Goal: Transaction & Acquisition: Book appointment/travel/reservation

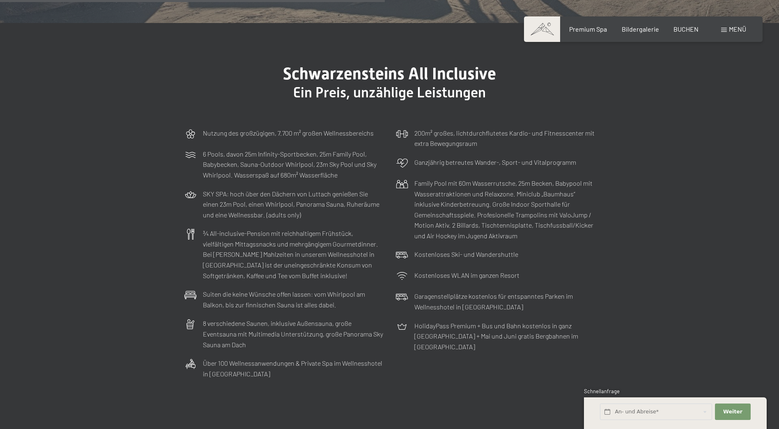
scroll to position [2588, 0]
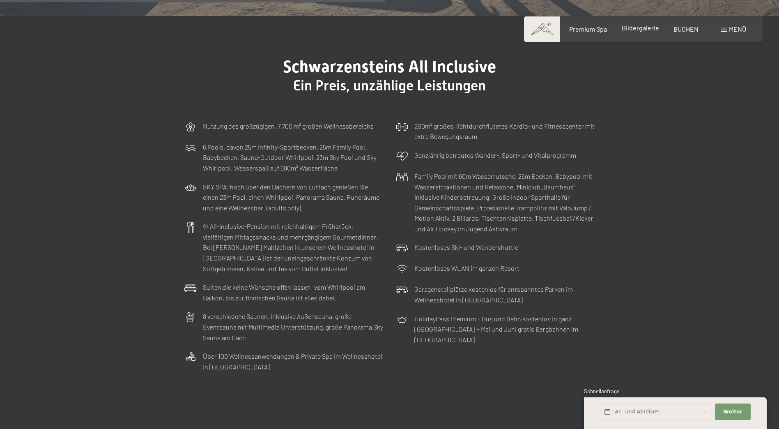
click at [648, 26] on span "Bildergalerie" at bounding box center [640, 28] width 37 height 8
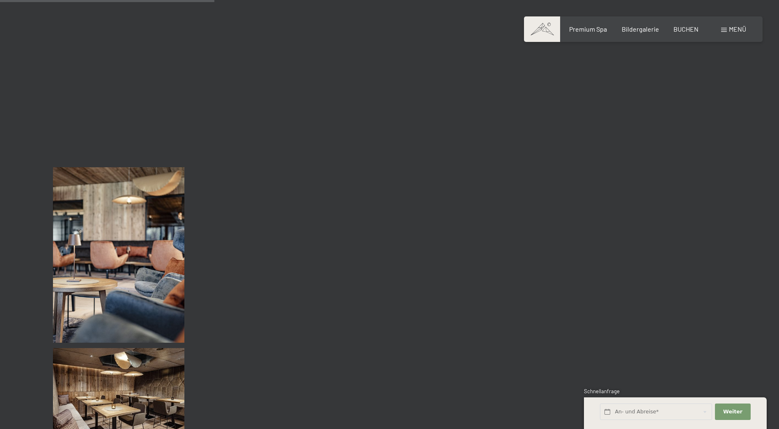
scroll to position [2876, 0]
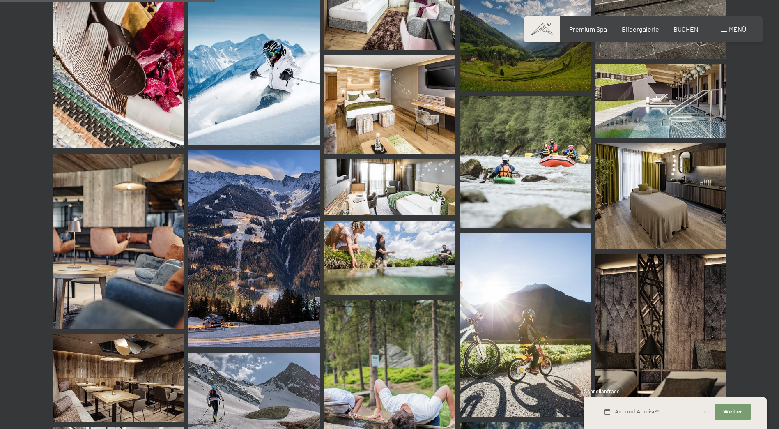
click at [634, 92] on img at bounding box center [660, 101] width 131 height 74
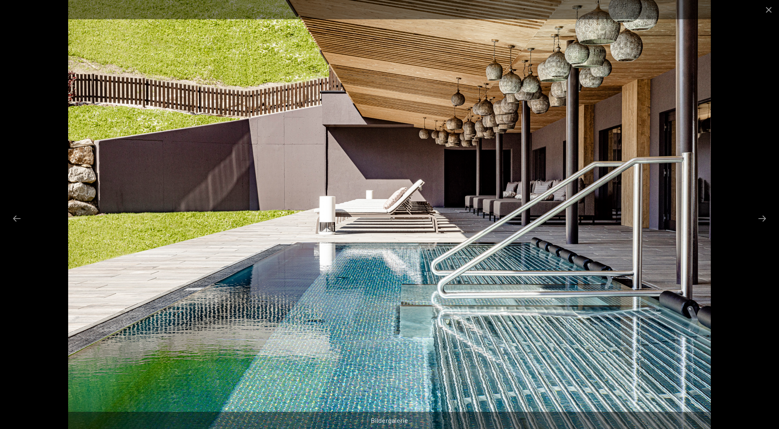
scroll to position [2999, 0]
click at [765, 8] on button "Close gallery" at bounding box center [769, 9] width 21 height 19
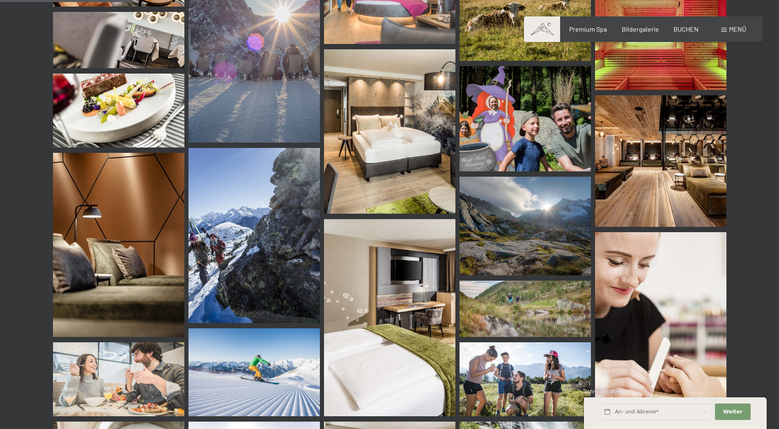
scroll to position [1520, 0]
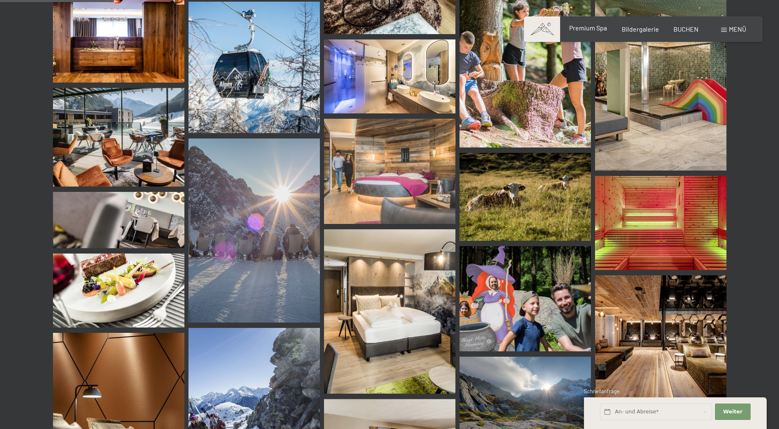
click at [588, 28] on span "Premium Spa" at bounding box center [588, 28] width 38 height 8
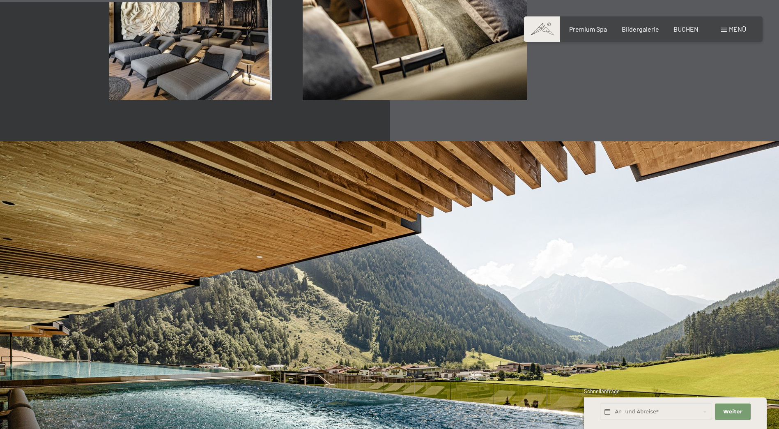
scroll to position [1808, 0]
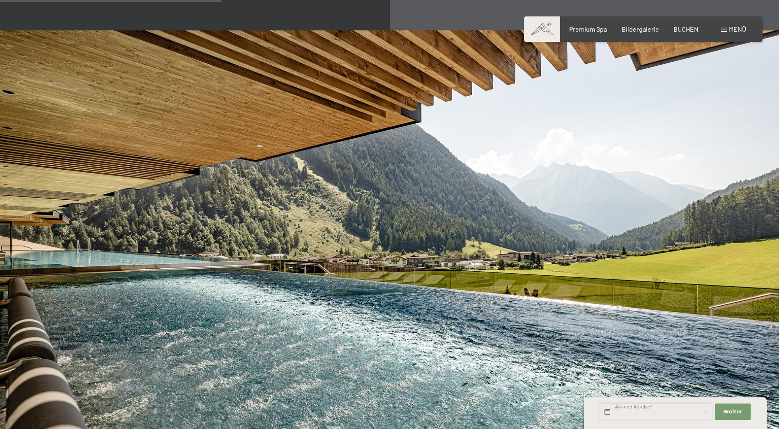
click at [620, 408] on input "text" at bounding box center [656, 411] width 112 height 17
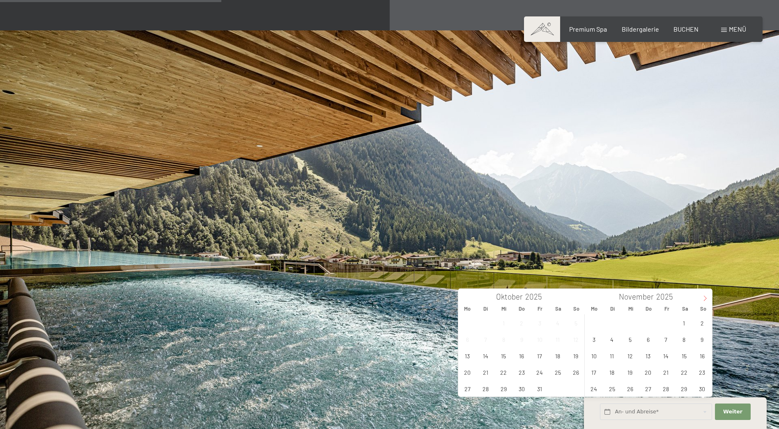
click at [704, 295] on span at bounding box center [705, 296] width 14 height 14
type input "2026"
click at [704, 295] on span at bounding box center [705, 296] width 14 height 14
type input "2026"
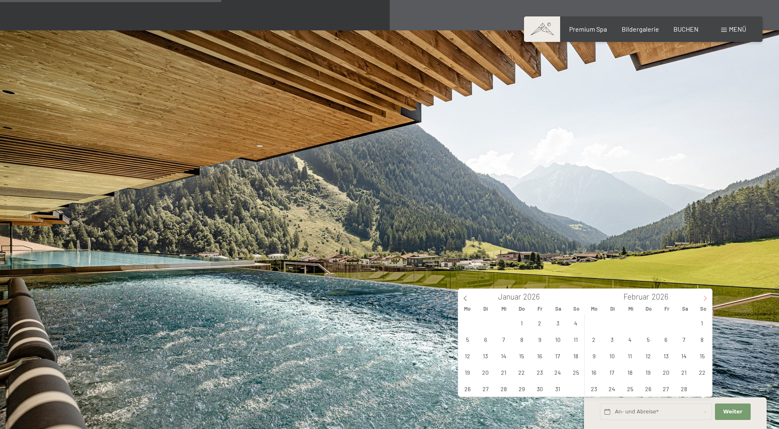
click at [704, 293] on span at bounding box center [705, 296] width 14 height 14
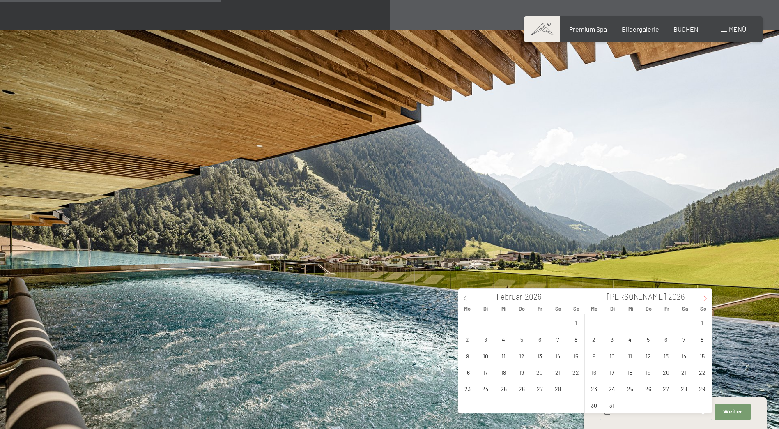
click at [705, 297] on icon at bounding box center [706, 298] width 6 height 6
click at [682, 28] on span "BUCHEN" at bounding box center [686, 28] width 25 height 8
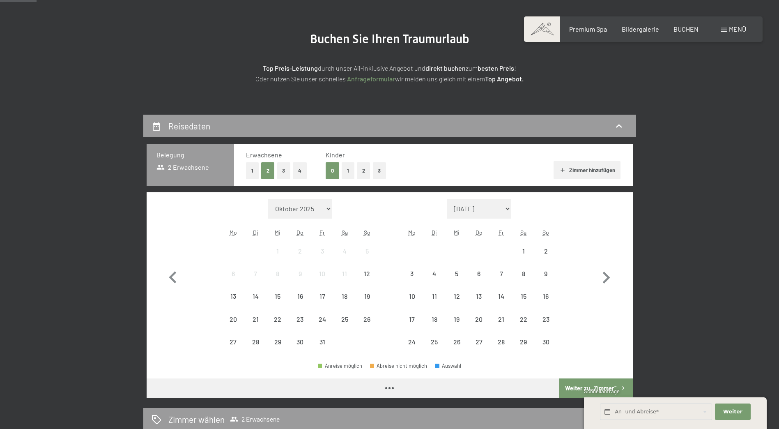
scroll to position [82, 0]
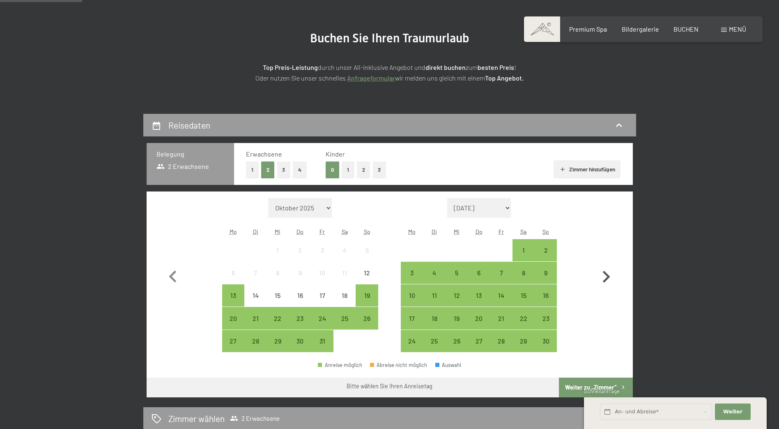
click at [606, 276] on icon "button" at bounding box center [607, 277] width 24 height 24
select select "2025-11-01"
select select "2025-12-01"
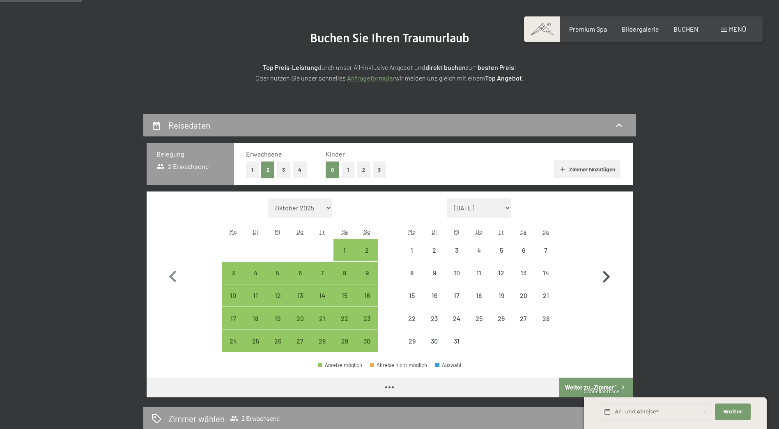
select select "2025-11-01"
select select "2025-12-01"
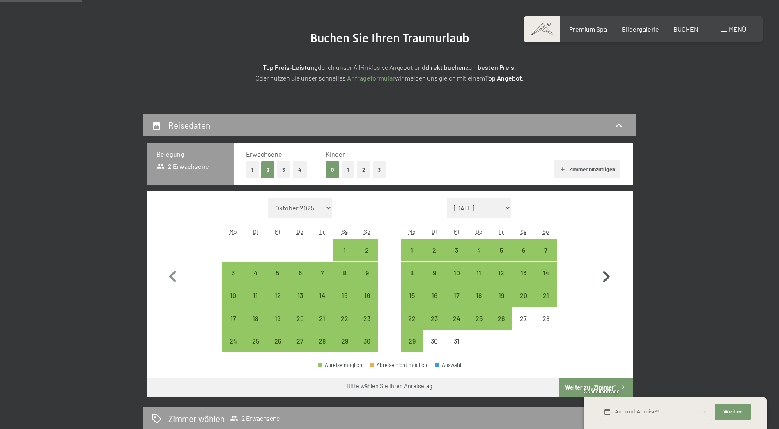
click at [606, 276] on icon "button" at bounding box center [607, 277] width 24 height 24
select select "2025-12-01"
select select "2026-01-01"
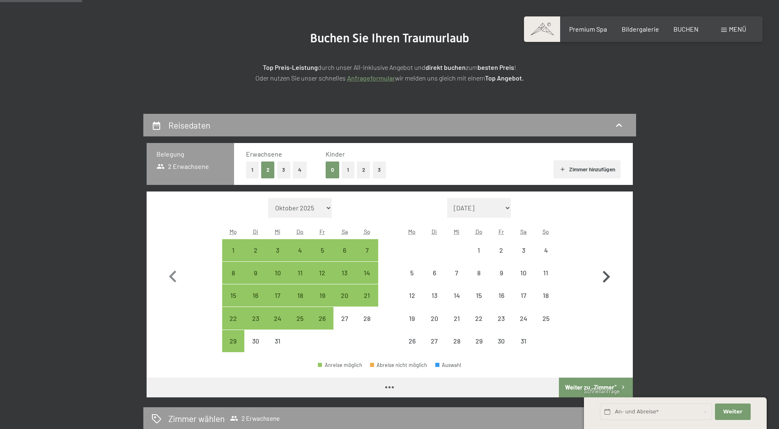
select select "2025-12-01"
select select "2026-01-01"
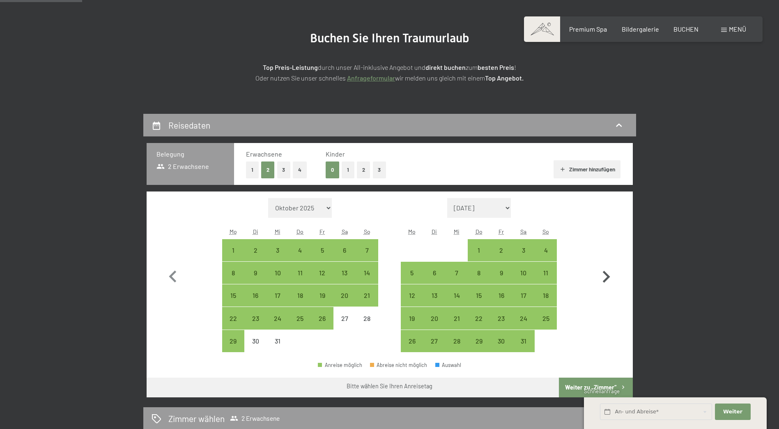
click at [606, 276] on icon "button" at bounding box center [607, 277] width 24 height 24
select select "2026-01-01"
select select "2026-02-01"
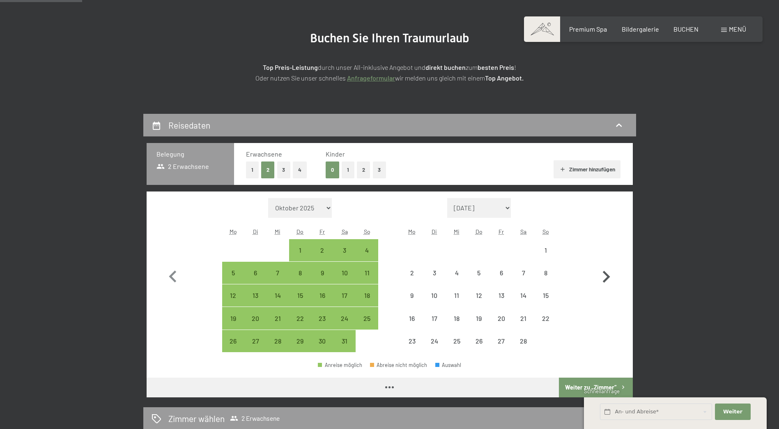
select select "2026-01-01"
select select "2026-02-01"
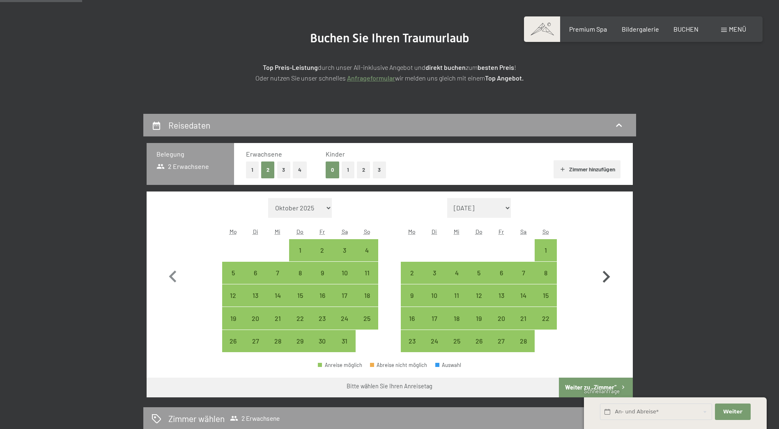
click at [606, 275] on icon "button" at bounding box center [606, 277] width 7 height 12
select select "2026-02-01"
select select "2026-03-01"
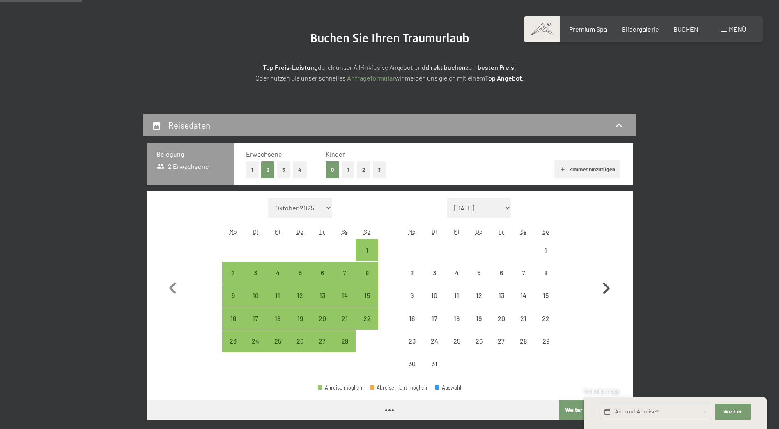
select select "2026-02-01"
select select "2026-03-01"
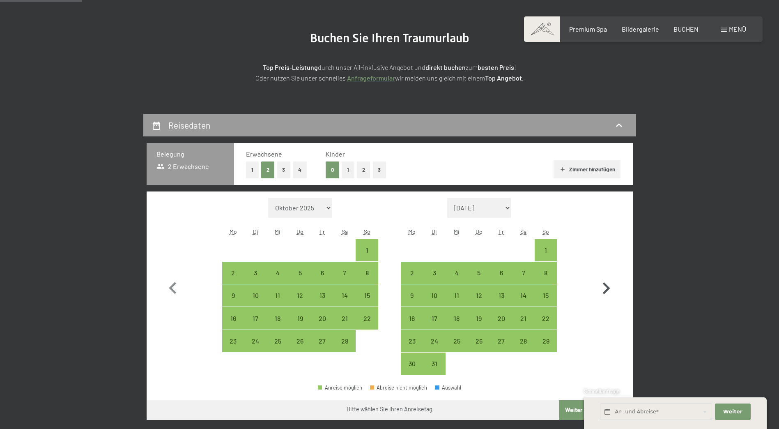
click at [606, 275] on button "button" at bounding box center [607, 286] width 24 height 177
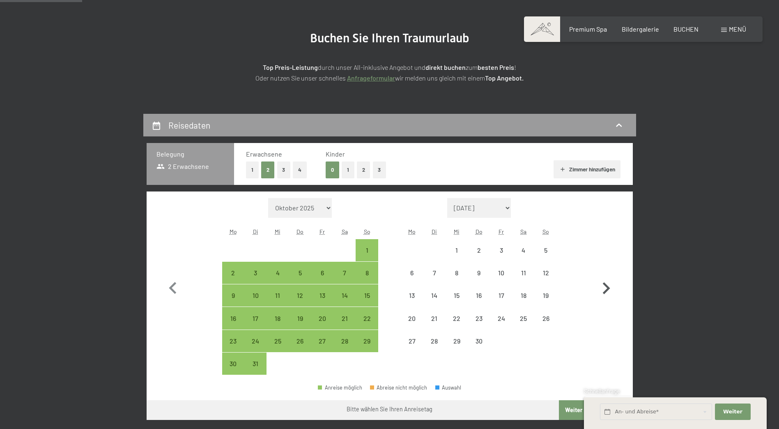
select select "2026-03-01"
select select "2026-04-01"
select select "2026-03-01"
select select "2026-04-01"
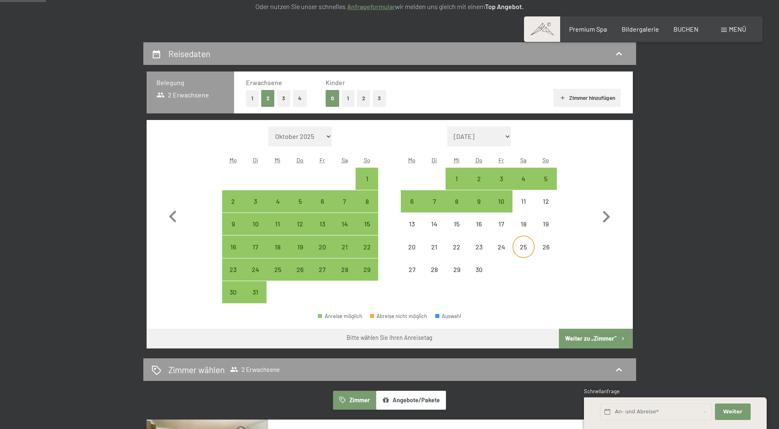
scroll to position [164, 0]
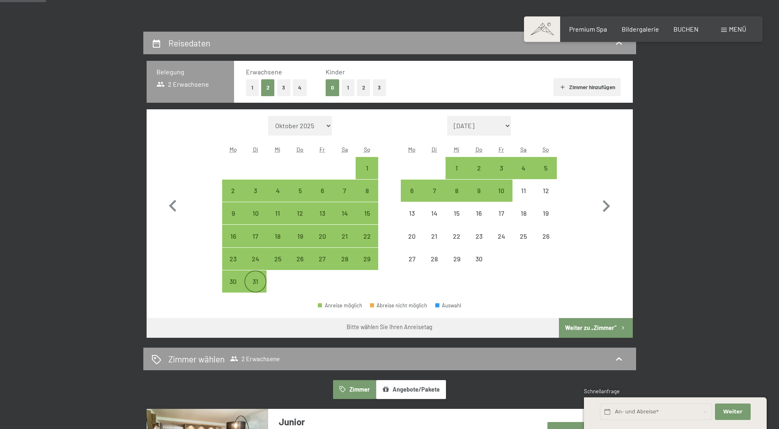
click at [258, 281] on div "31" at bounding box center [255, 288] width 21 height 21
select select "2026-03-01"
select select "2026-04-01"
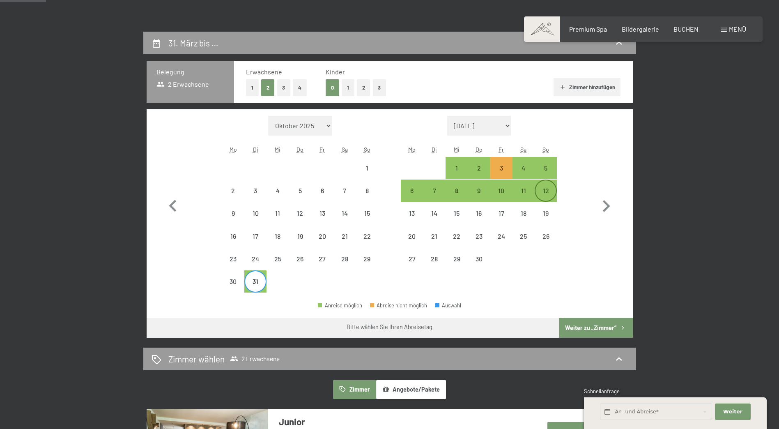
click at [547, 190] on div "12" at bounding box center [546, 197] width 21 height 21
select select "2026-03-01"
select select "2026-04-01"
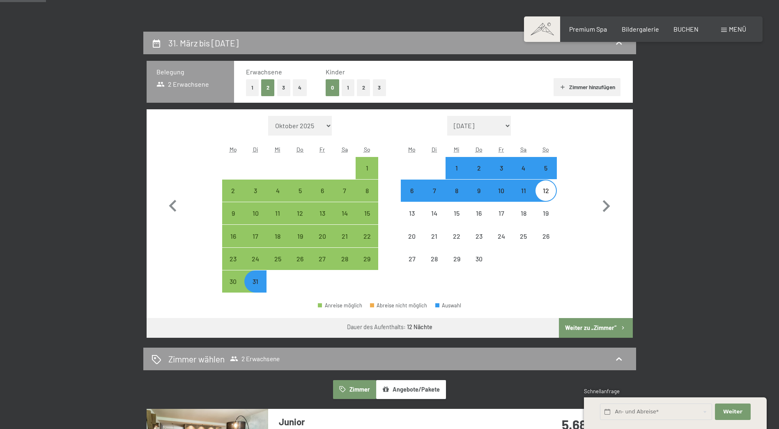
click at [583, 326] on button "Weiter zu „Zimmer“" at bounding box center [596, 328] width 74 height 20
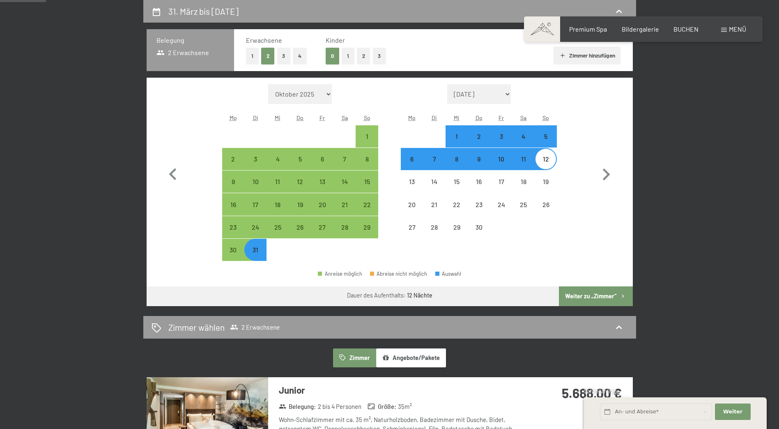
select select "2026-03-01"
select select "2026-04-01"
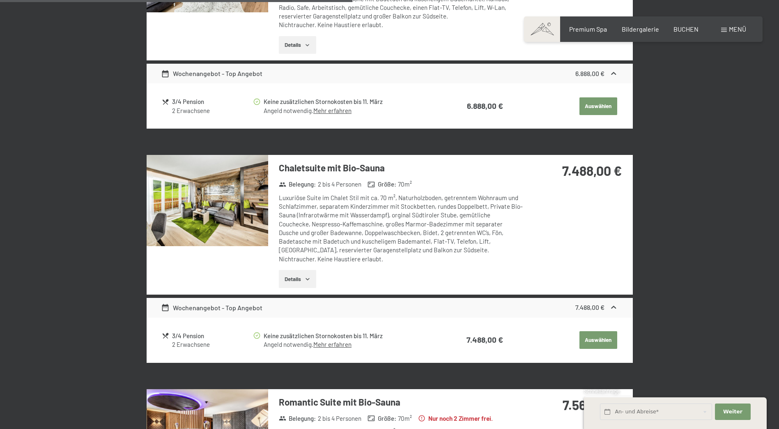
scroll to position [977, 0]
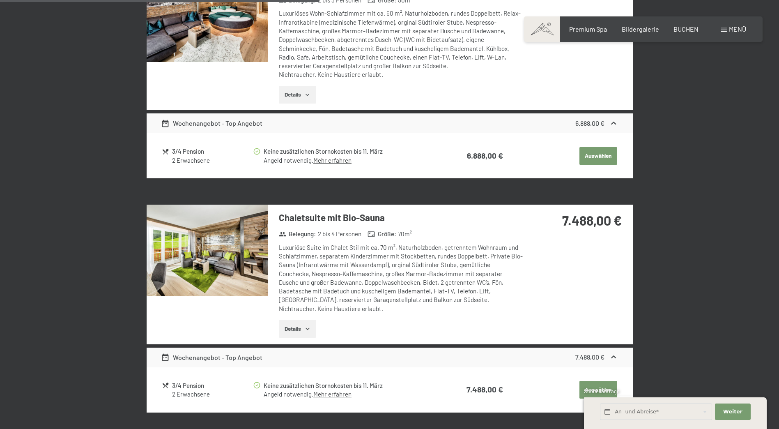
click at [292, 332] on button "Details" at bounding box center [297, 329] width 37 height 18
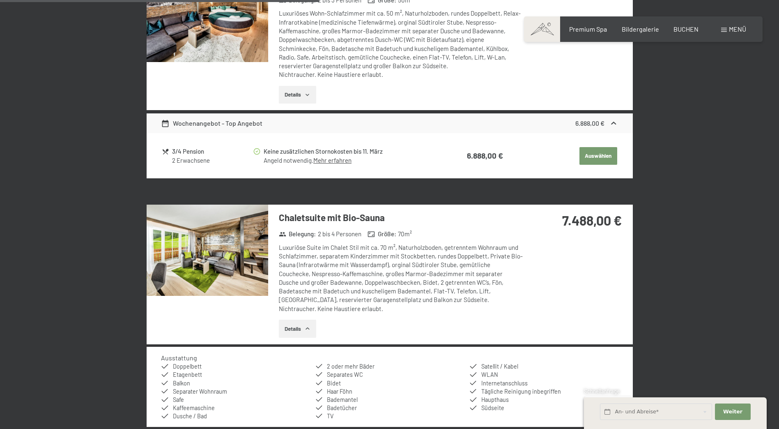
click at [243, 276] on img at bounding box center [208, 250] width 122 height 91
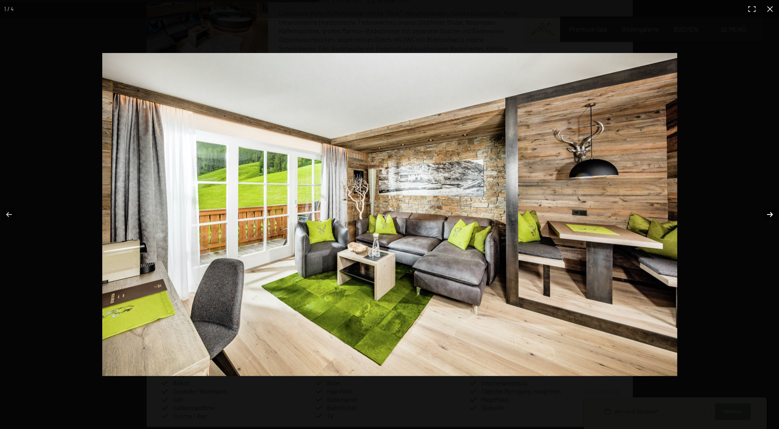
click at [767, 212] on button "button" at bounding box center [765, 214] width 29 height 41
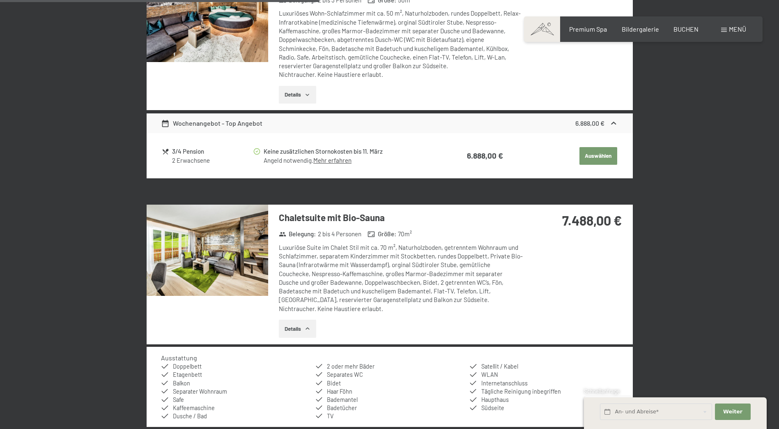
click at [0, 0] on button "button" at bounding box center [0, 0] width 0 height 0
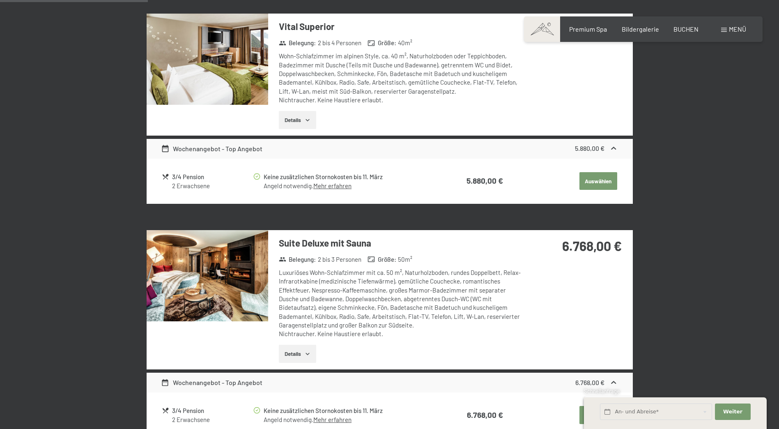
scroll to position [401, 0]
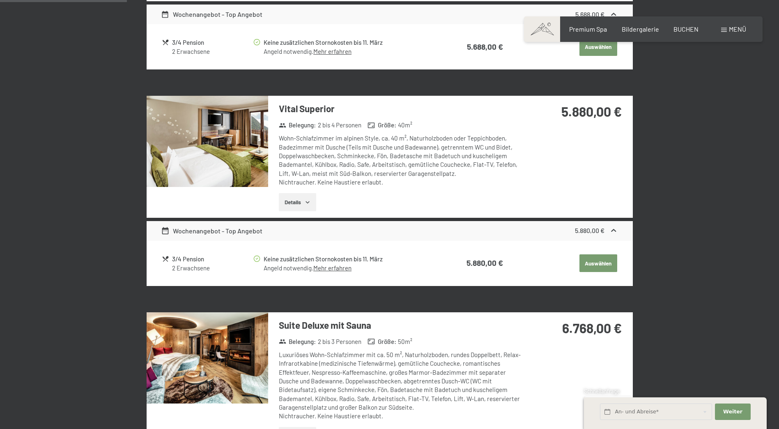
click at [203, 161] on img at bounding box center [208, 141] width 122 height 91
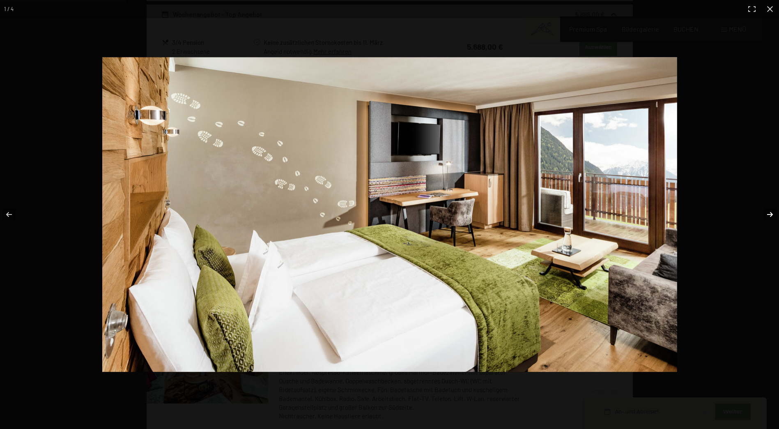
click at [769, 214] on button "button" at bounding box center [765, 214] width 29 height 41
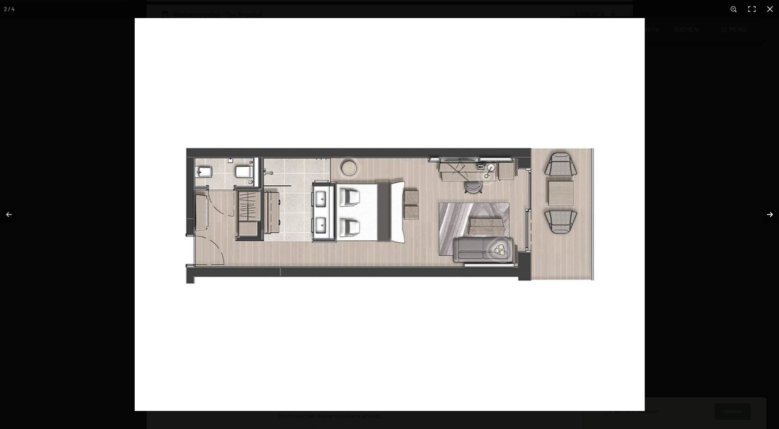
click at [771, 217] on button "button" at bounding box center [765, 214] width 29 height 41
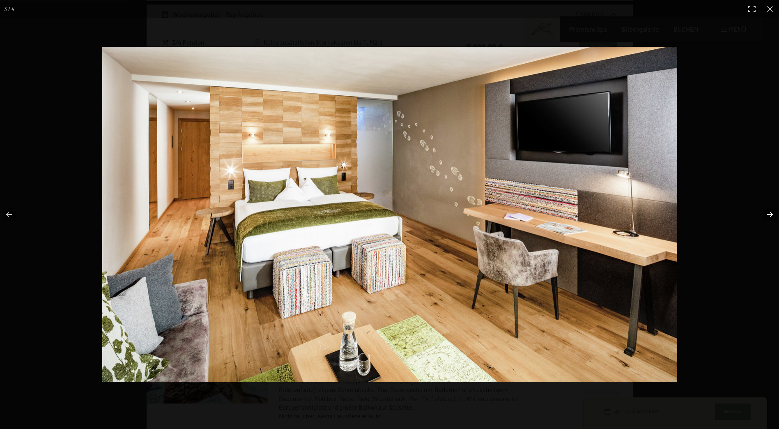
click at [771, 218] on button "button" at bounding box center [765, 214] width 29 height 41
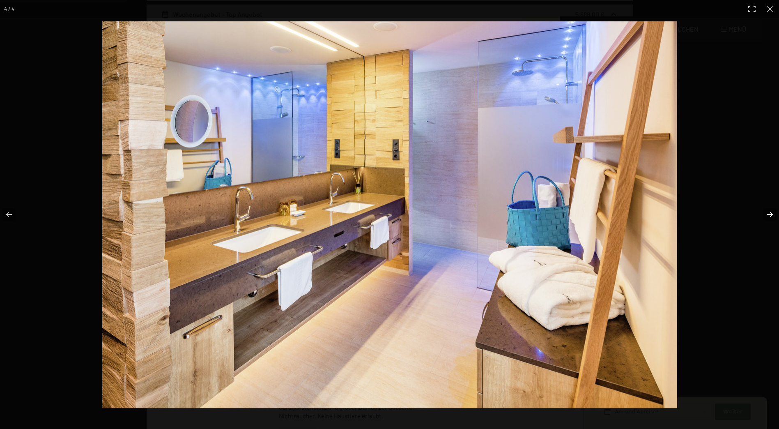
click at [771, 218] on button "button" at bounding box center [765, 214] width 29 height 41
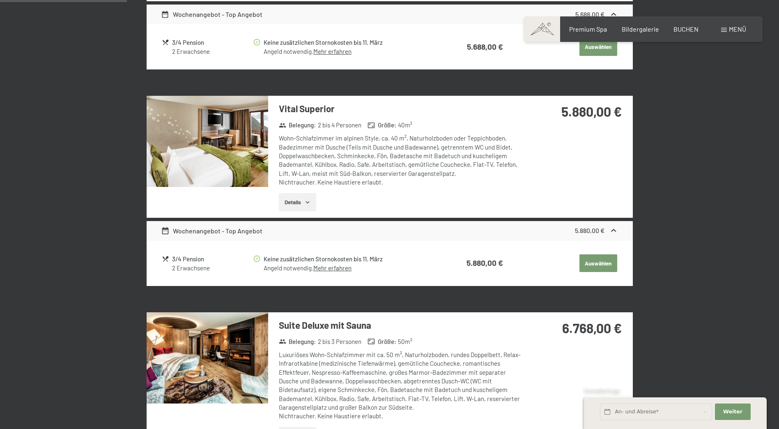
click at [0, 0] on button "button" at bounding box center [0, 0] width 0 height 0
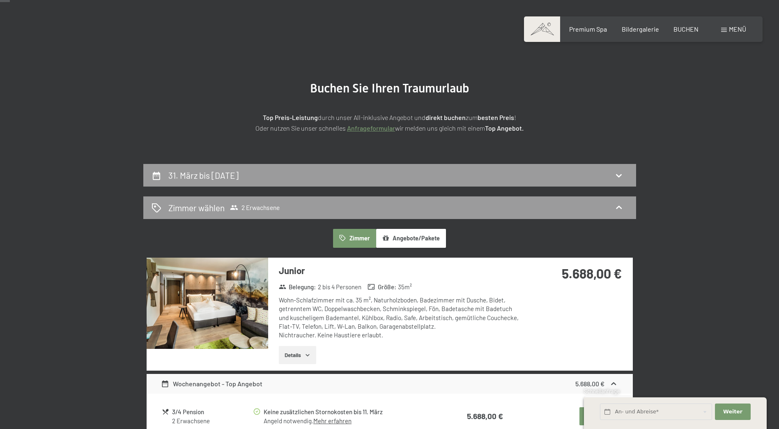
scroll to position [32, 0]
click at [466, 210] on div "Zimmer wählen 2 Erwachsene" at bounding box center [390, 208] width 477 height 12
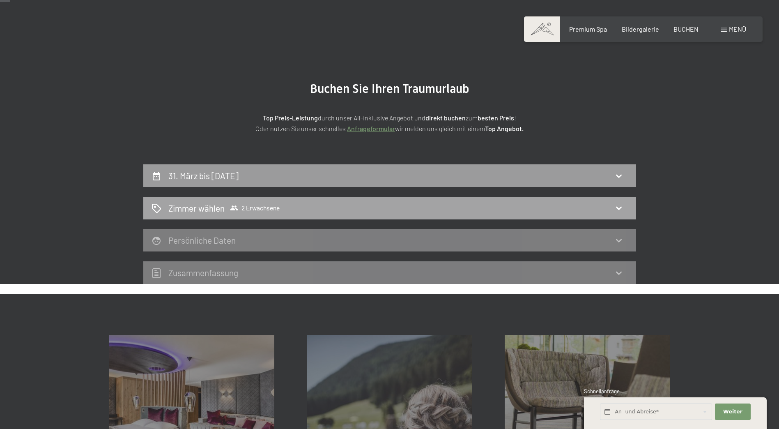
click at [157, 206] on icon at bounding box center [157, 208] width 10 height 10
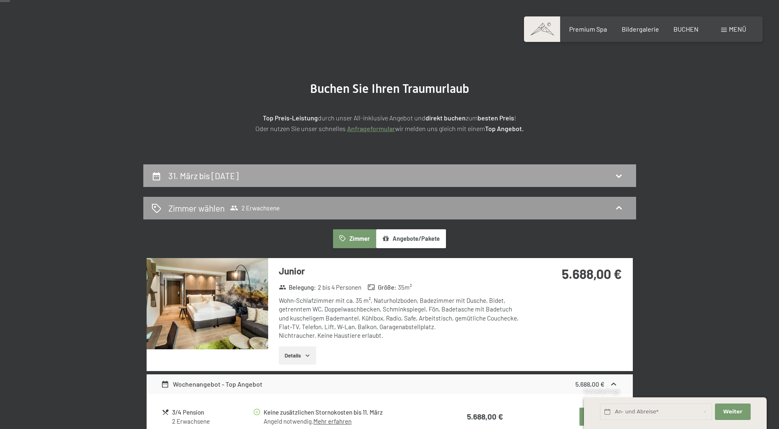
click at [215, 176] on h2 "31. März bis 12. April 2026" at bounding box center [203, 176] width 70 height 10
select select "2026-03-01"
select select "2026-04-01"
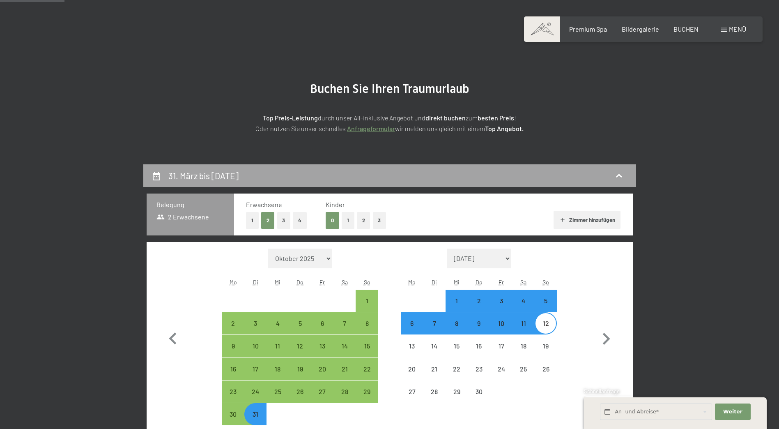
scroll to position [196, 0]
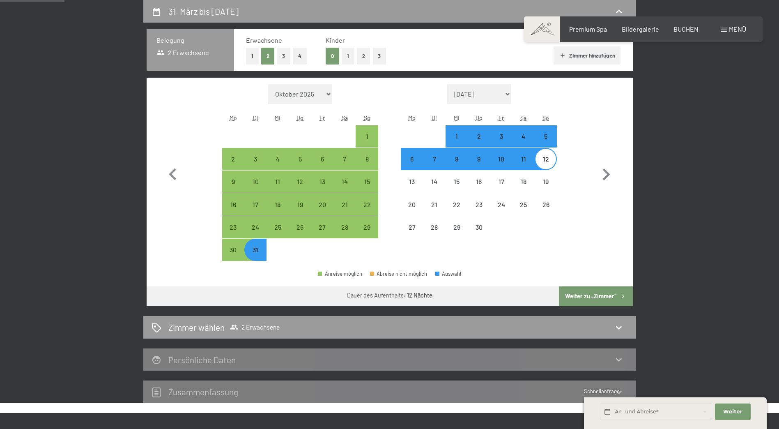
click at [379, 56] on button "3" at bounding box center [380, 56] width 14 height 17
click at [380, 56] on button "3" at bounding box center [380, 56] width 14 height 17
select select "2026-03-01"
select select "2026-04-01"
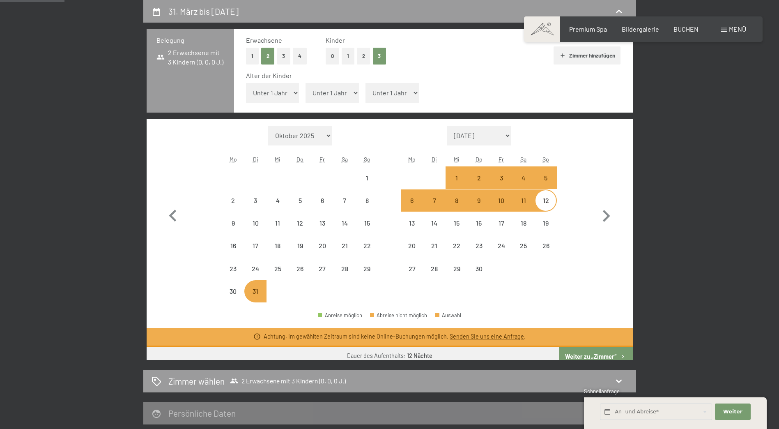
select select "2026-03-01"
select select "2026-04-01"
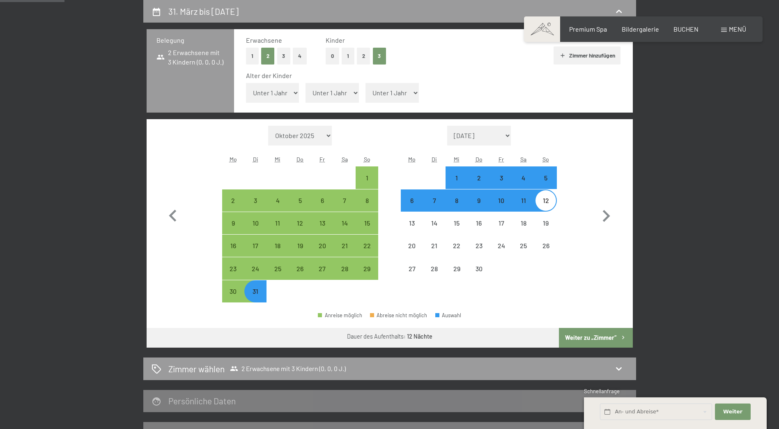
select select "2026-03-01"
select select "2026-04-01"
click at [249, 53] on button "1" at bounding box center [252, 56] width 13 height 17
select select "2026-03-01"
select select "2026-04-01"
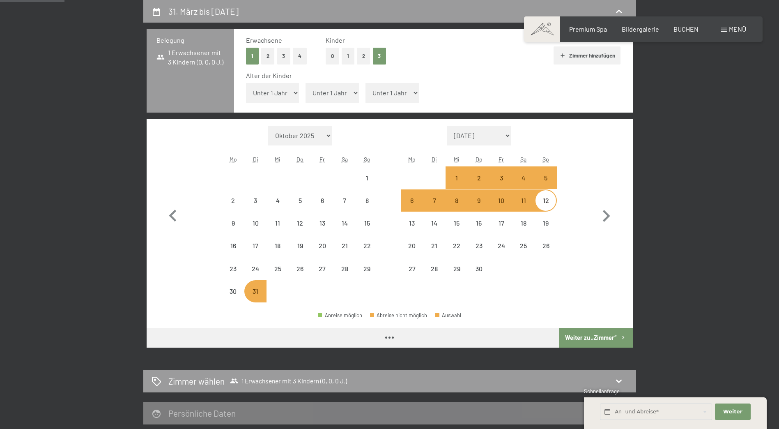
select select "2026-03-01"
select select "2026-04-01"
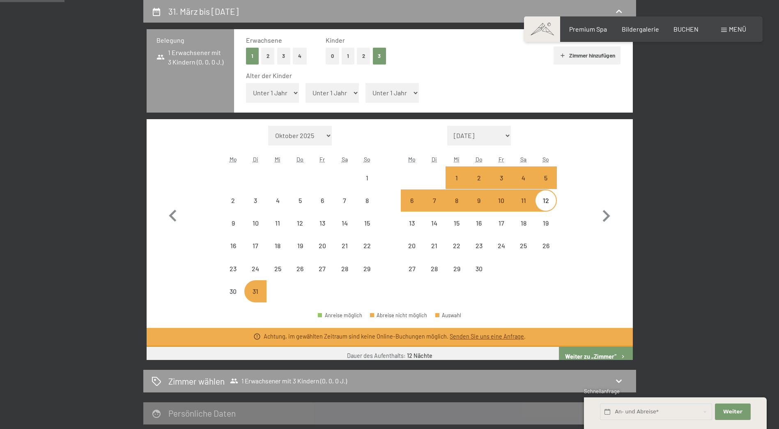
select select "2026-03-01"
select select "2026-04-01"
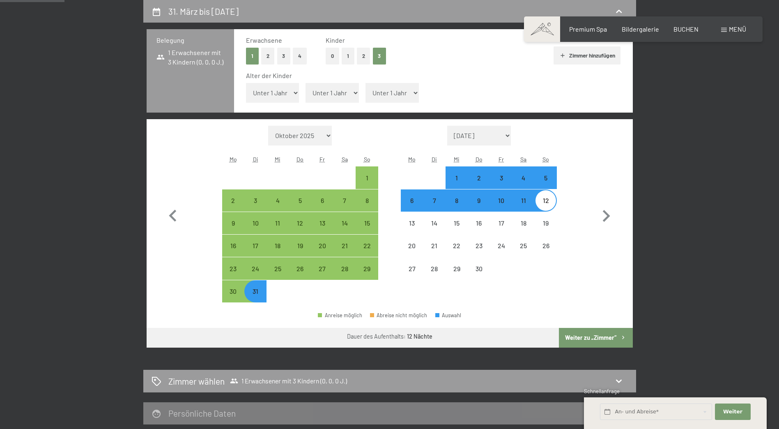
click at [290, 91] on select "Unter 1 Jahr 1 Jahr 2 Jahre 3 Jahre 4 Jahre 5 Jahre 6 Jahre 7 Jahre 8 Jahre 9 J…" at bounding box center [272, 93] width 53 height 20
click at [297, 94] on select "Unter 1 Jahr 1 Jahr 2 Jahre 3 Jahre 4 Jahre 5 Jahre 6 Jahre 7 Jahre 8 Jahre 9 J…" at bounding box center [272, 93] width 53 height 20
click at [295, 92] on select "Unter 1 Jahr 1 Jahr 2 Jahre 3 Jahre 4 Jahre 5 Jahre 6 Jahre 7 Jahre 8 Jahre 9 J…" at bounding box center [272, 93] width 53 height 20
select select "15"
click at [246, 83] on select "Unter 1 Jahr 1 Jahr 2 Jahre 3 Jahre 4 Jahre 5 Jahre 6 Jahre 7 Jahre 8 Jahre 9 J…" at bounding box center [272, 93] width 53 height 20
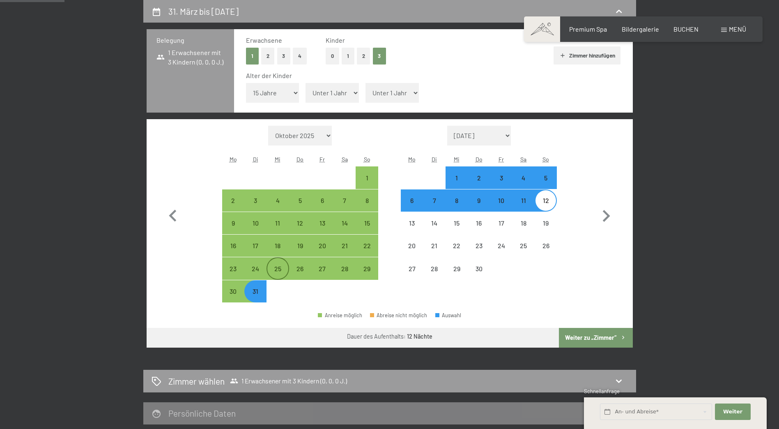
select select "2026-03-01"
select select "2026-04-01"
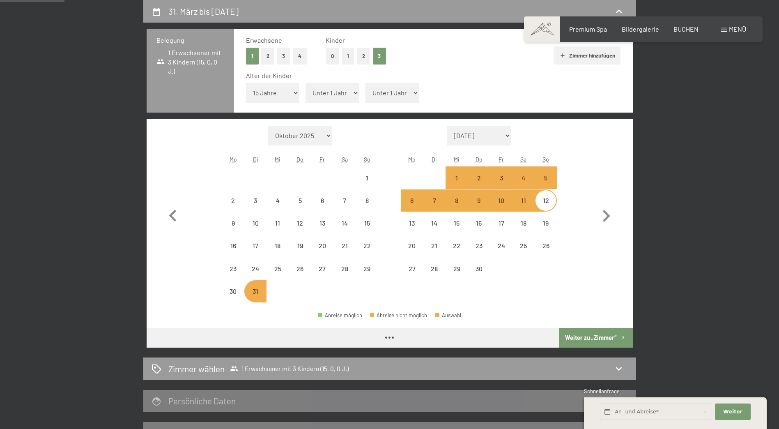
select select "2026-03-01"
select select "2026-04-01"
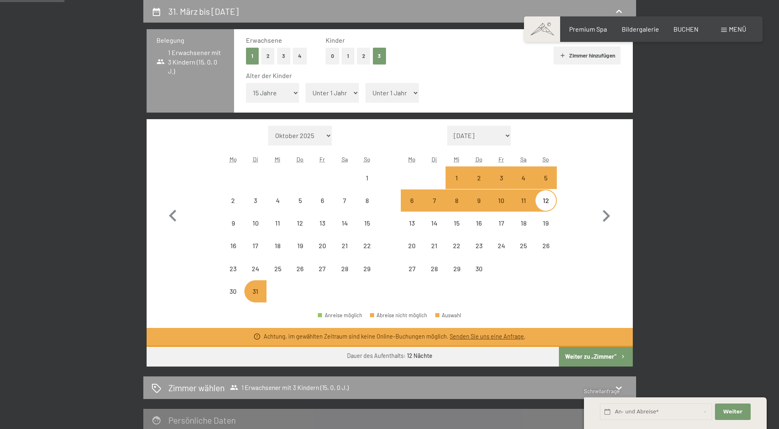
select select "2026-03-01"
select select "2026-04-01"
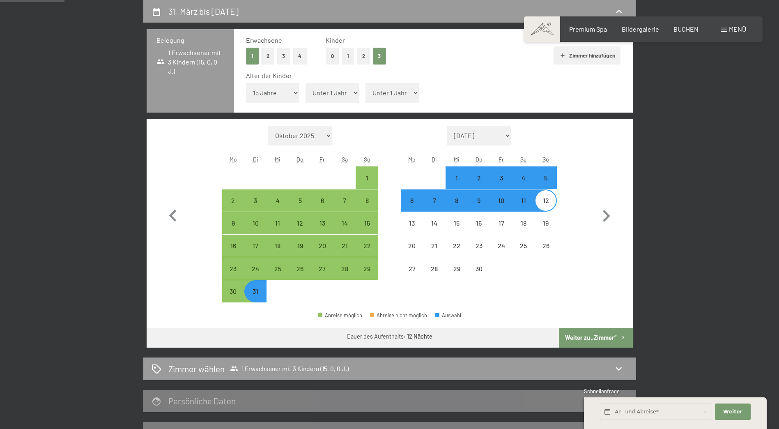
click at [332, 94] on select "Unter 1 Jahr 1 Jahr 2 Jahre 3 Jahre 4 Jahre 5 Jahre 6 Jahre 7 Jahre 8 Jahre 9 J…" at bounding box center [332, 93] width 53 height 20
select select "11"
click at [306, 83] on select "Unter 1 Jahr 1 Jahr 2 Jahre 3 Jahre 4 Jahre 5 Jahre 6 Jahre 7 Jahre 8 Jahre 9 J…" at bounding box center [332, 93] width 53 height 20
select select "2026-03-01"
select select "2026-04-01"
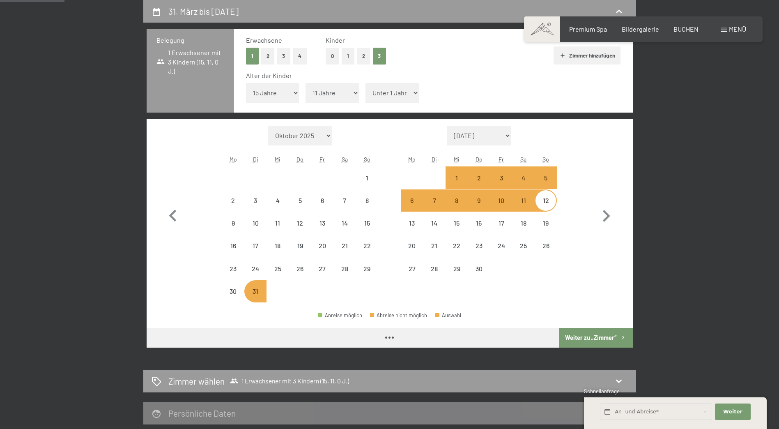
select select "2026-03-01"
select select "2026-04-01"
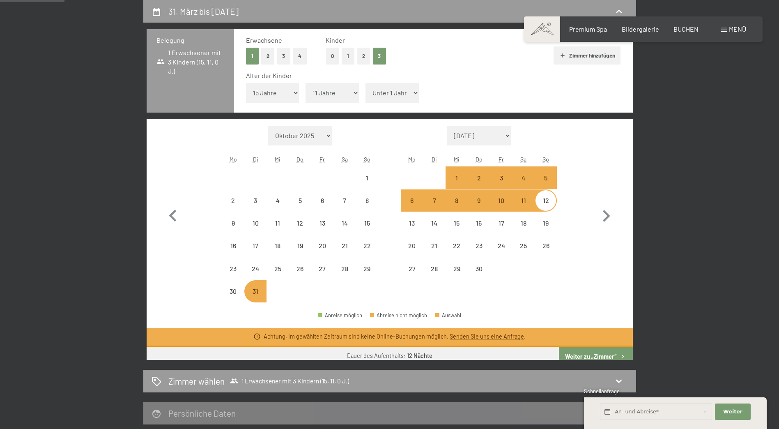
select select "2026-03-01"
select select "2026-04-01"
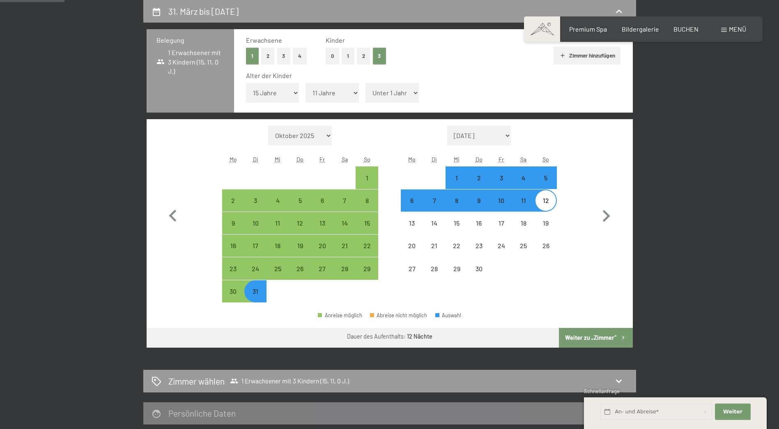
click at [378, 92] on select "Unter 1 Jahr 1 Jahr 2 Jahre 3 Jahre 4 Jahre 5 Jahre 6 Jahre 7 Jahre 8 Jahre 9 J…" at bounding box center [392, 93] width 53 height 20
select select "12"
click at [366, 83] on select "Unter 1 Jahr 1 Jahr 2 Jahre 3 Jahre 4 Jahre 5 Jahre 6 Jahre 7 Jahre 8 Jahre 9 J…" at bounding box center [392, 93] width 53 height 20
select select "2026-03-01"
select select "2026-04-01"
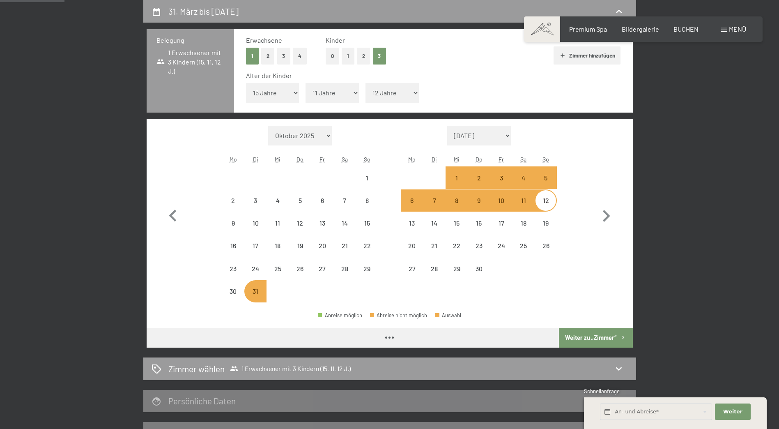
select select "2026-03-01"
select select "2026-04-01"
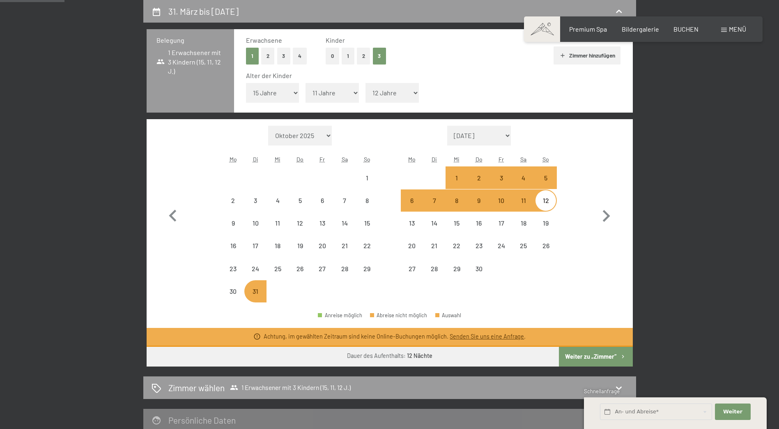
select select "2026-03-01"
select select "2026-04-01"
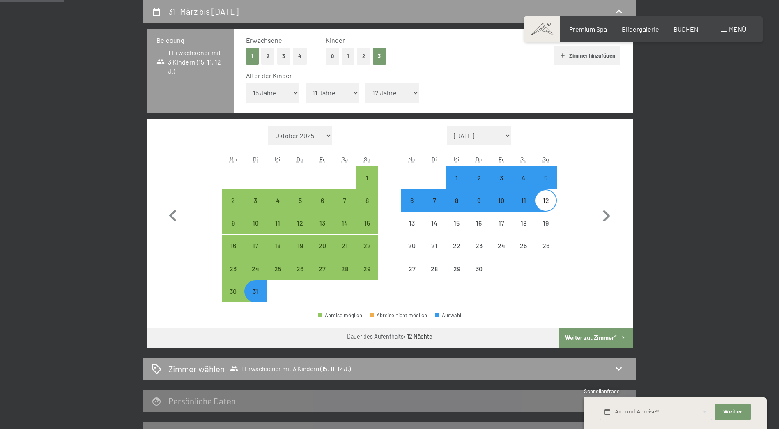
click at [584, 338] on button "Weiter zu „Zimmer“" at bounding box center [596, 338] width 74 height 20
select select "2026-03-01"
select select "2026-04-01"
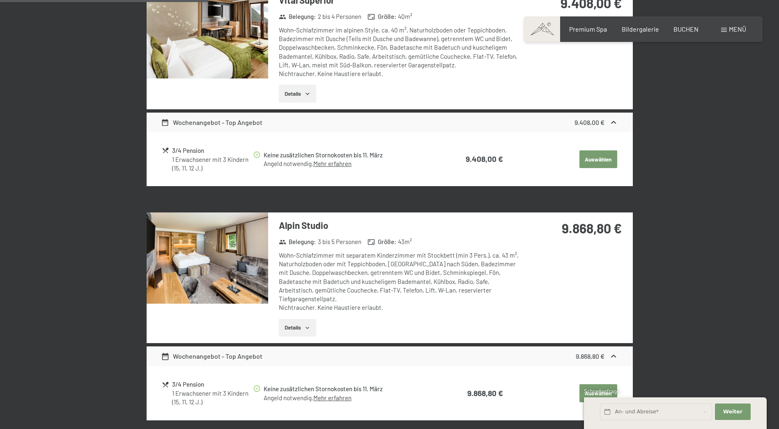
scroll to position [525, 0]
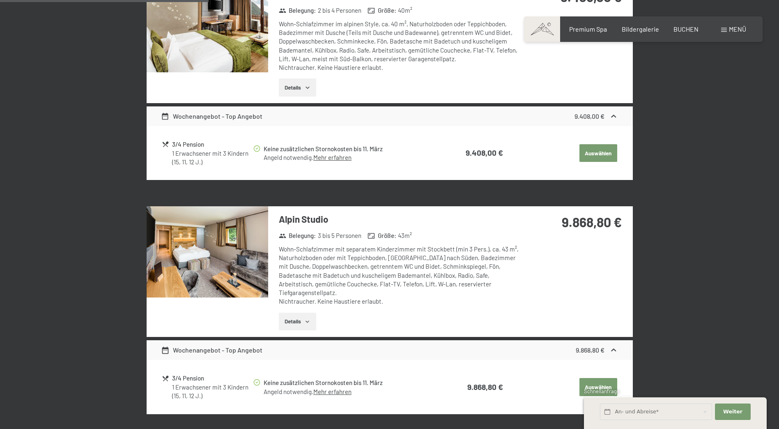
click at [286, 313] on button "Details" at bounding box center [297, 322] width 37 height 18
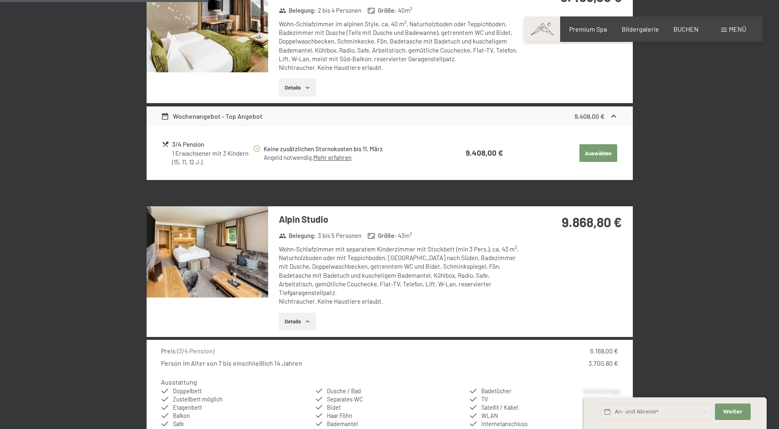
click at [235, 269] on img at bounding box center [208, 251] width 122 height 91
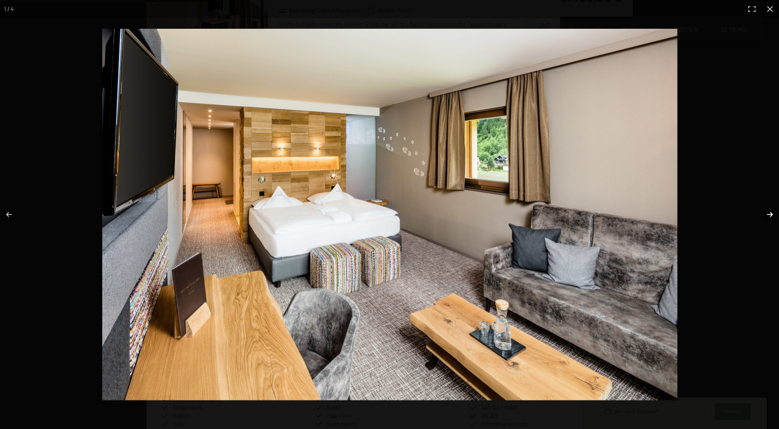
click at [767, 214] on button "button" at bounding box center [765, 214] width 29 height 41
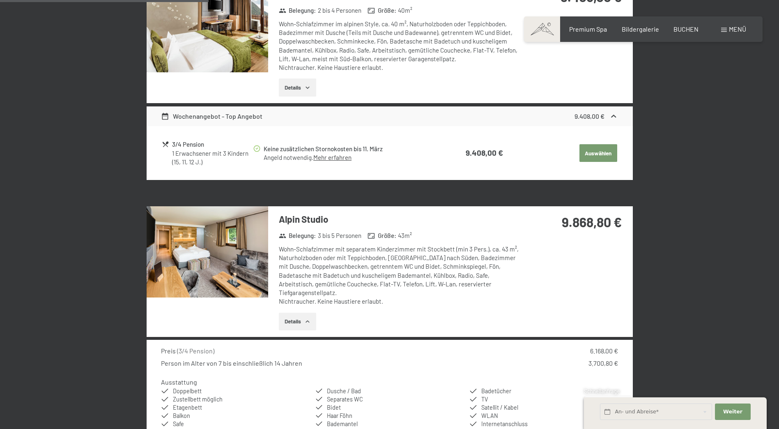
click at [0, 0] on button "button" at bounding box center [0, 0] width 0 height 0
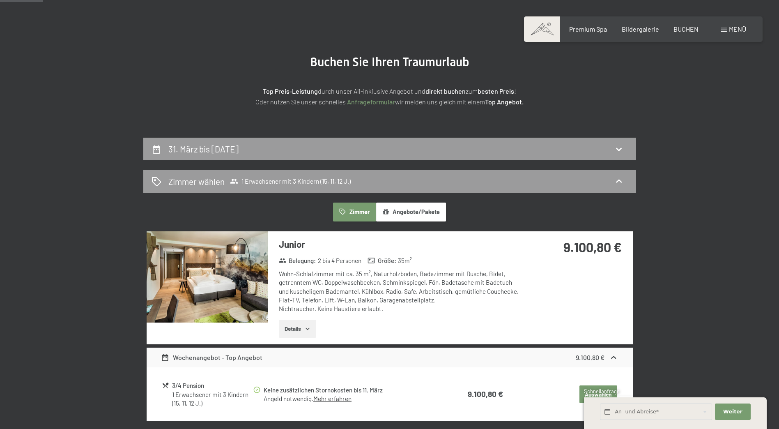
scroll to position [0, 0]
